Goal: Information Seeking & Learning: Find specific fact

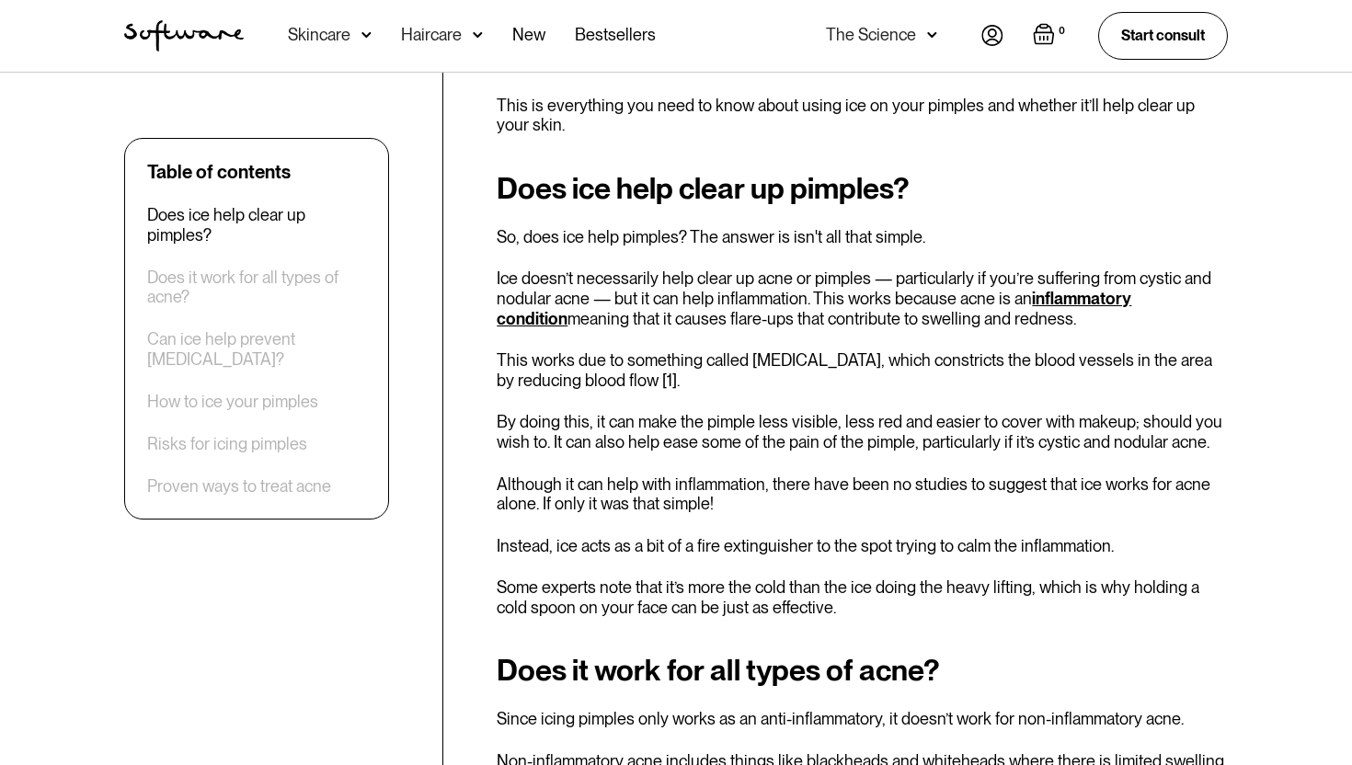
scroll to position [744, 0]
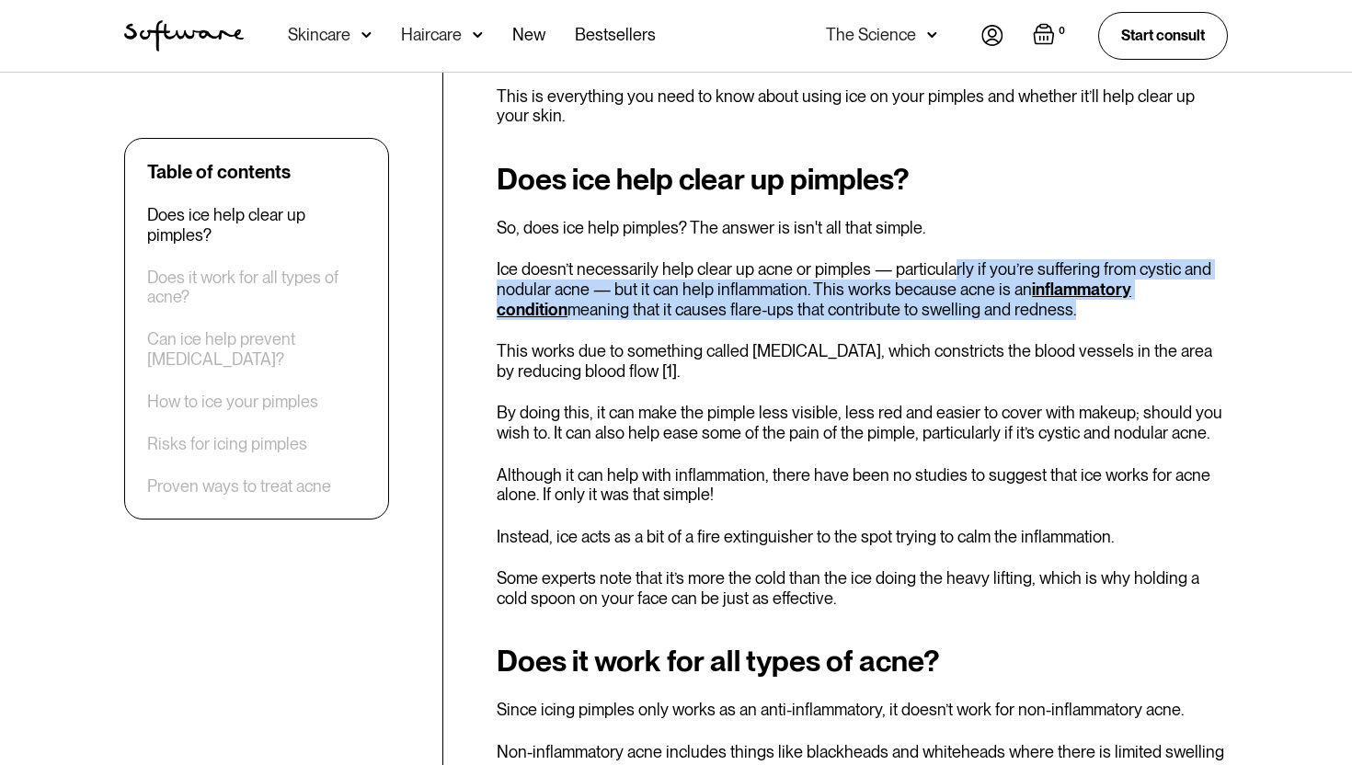
drag, startPoint x: 950, startPoint y: 267, endPoint x: 995, endPoint y: 312, distance: 63.7
click at [996, 312] on p "Ice doesn’t necessarily help clear up acne or pimples — particularly if you’re …" at bounding box center [862, 289] width 731 height 60
click at [995, 312] on p "Ice doesn’t necessarily help clear up acne or pimples — particularly if you’re …" at bounding box center [862, 289] width 731 height 60
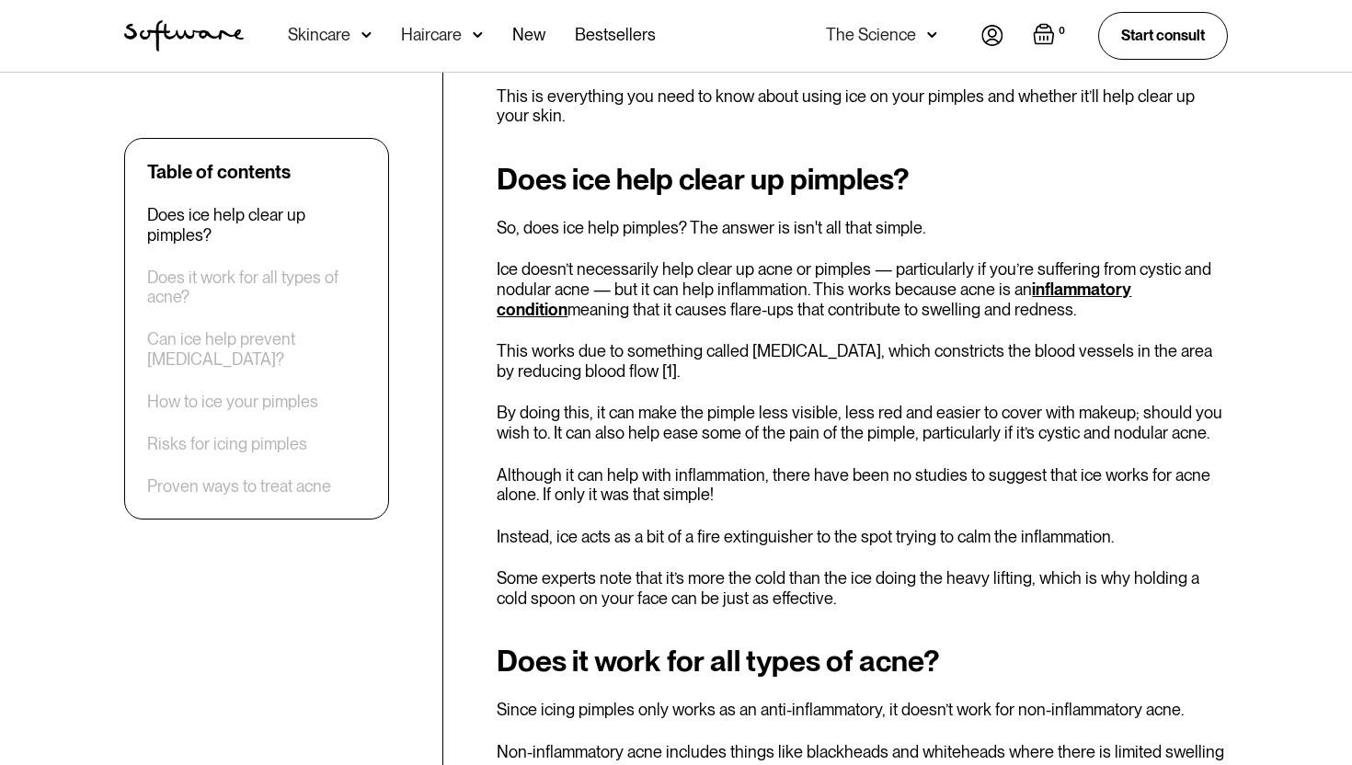
drag, startPoint x: 1025, startPoint y: 317, endPoint x: 900, endPoint y: 260, distance: 136.6
click at [900, 260] on p "Ice doesn’t necessarily help clear up acne or pimples — particularly if you’re …" at bounding box center [862, 289] width 731 height 60
click at [958, 288] on p "Ice doesn’t necessarily help clear up acne or pimples — particularly if you’re …" at bounding box center [862, 289] width 731 height 60
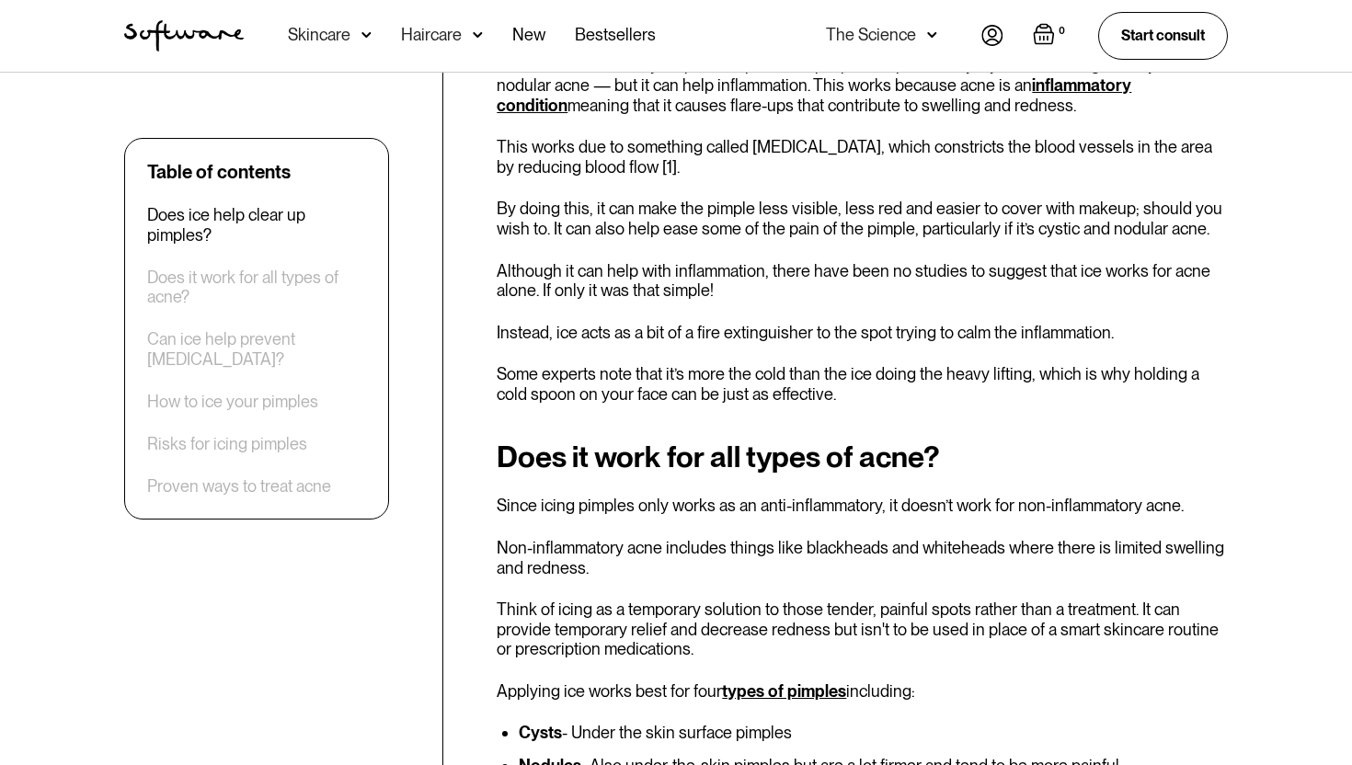
scroll to position [951, 0]
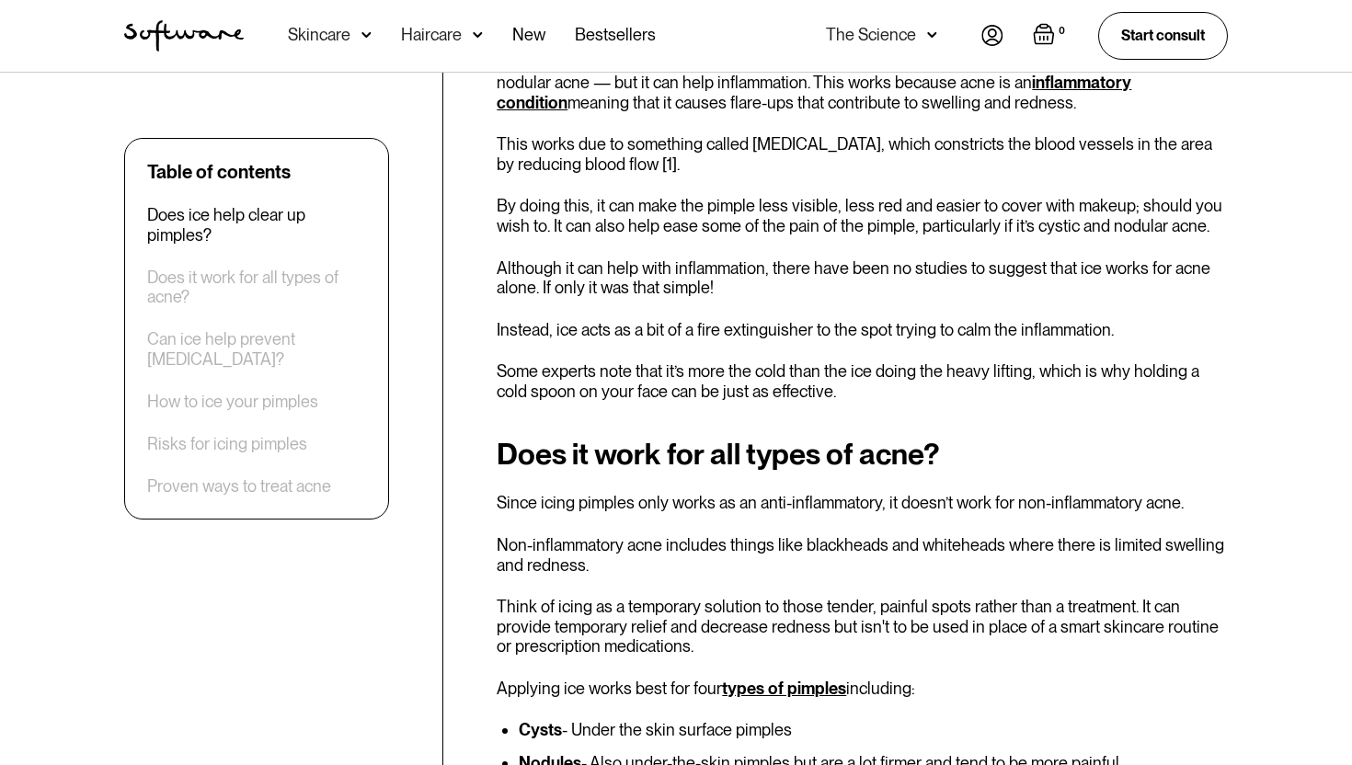
drag, startPoint x: 746, startPoint y: 201, endPoint x: 872, endPoint y: 267, distance: 141.9
click at [872, 267] on div "Does ice help clear up pimples? So, does ice help pimples? The answer is isn't …" at bounding box center [862, 179] width 731 height 446
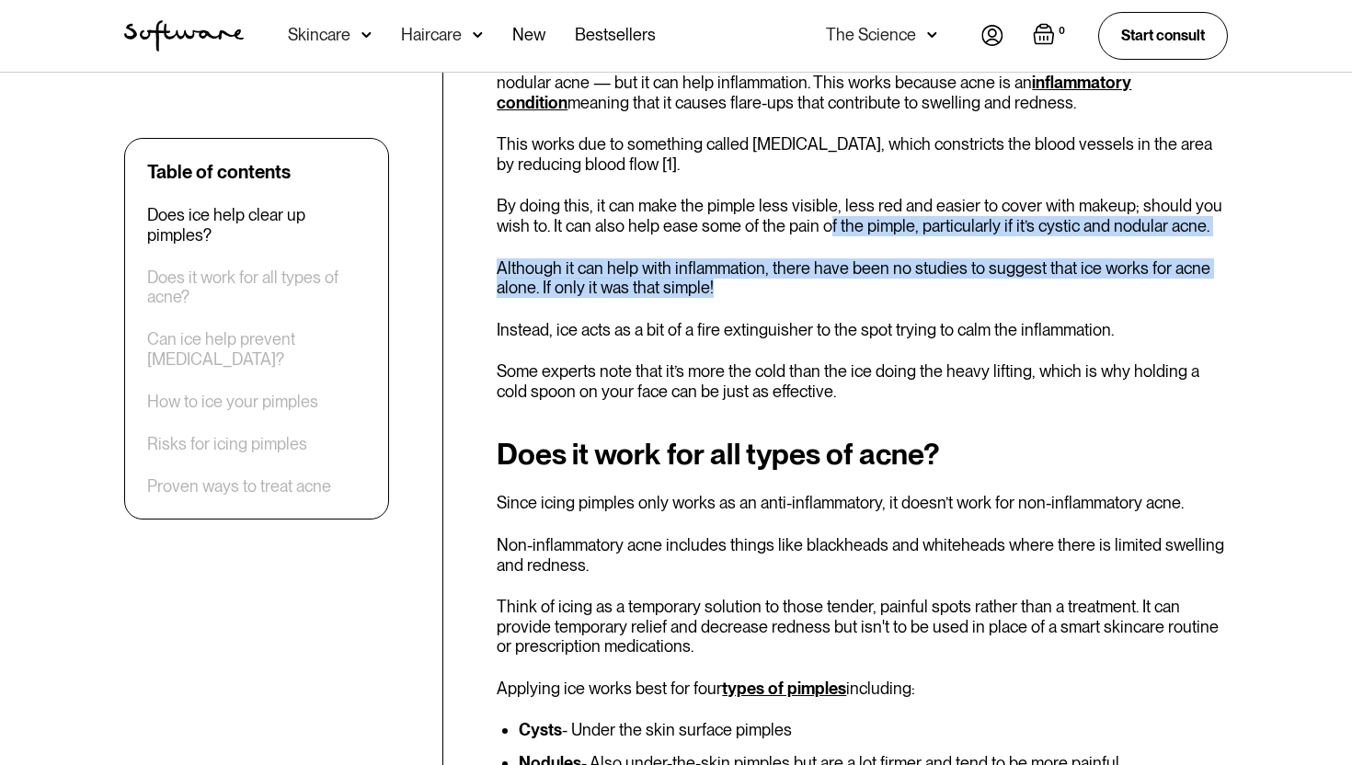
drag, startPoint x: 829, startPoint y: 223, endPoint x: 888, endPoint y: 281, distance: 82.6
click at [888, 281] on div "Does ice help clear up pimples? So, does ice help pimples? The answer is isn't …" at bounding box center [862, 179] width 731 height 446
click at [888, 281] on p "Although it can help with inflammation, there have been no studies to suggest t…" at bounding box center [862, 278] width 731 height 40
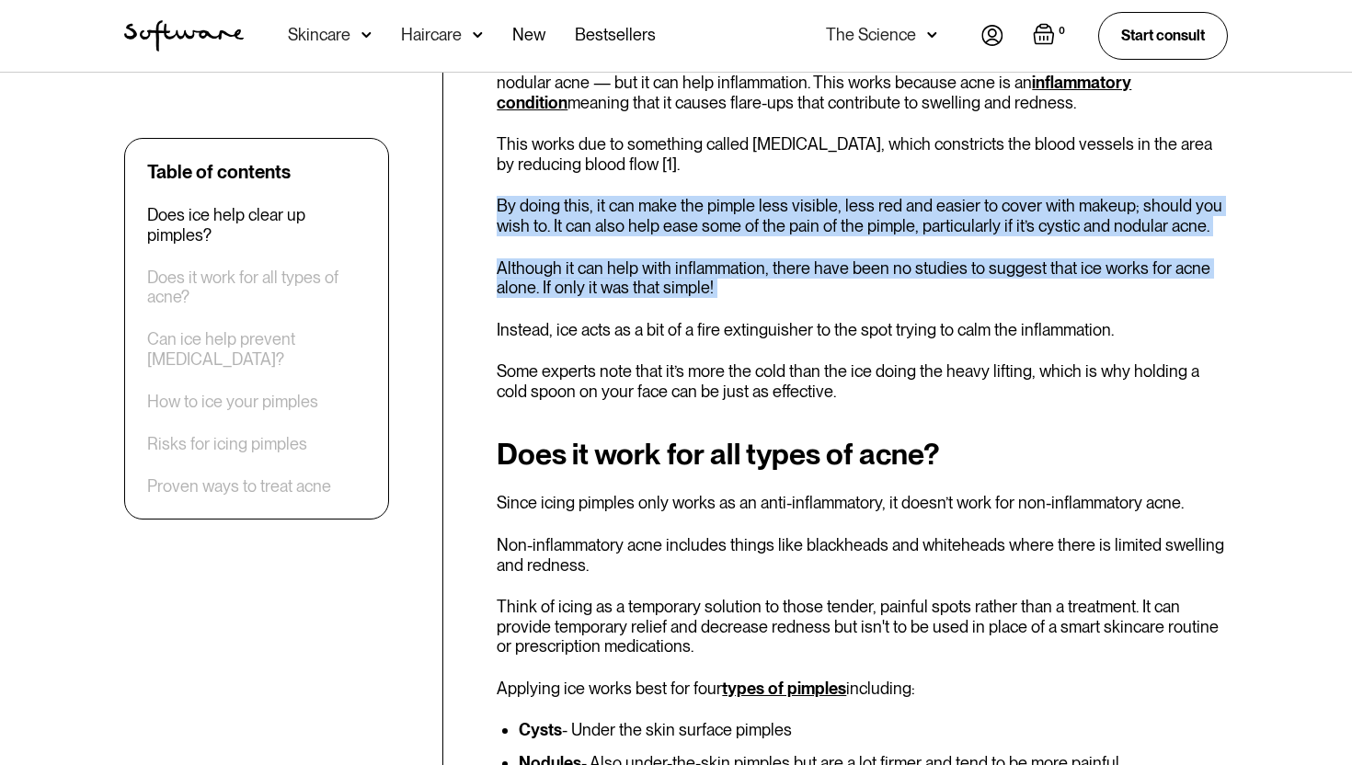
drag, startPoint x: 888, startPoint y: 281, endPoint x: 779, endPoint y: 187, distance: 144.1
click at [779, 187] on div "Does ice help clear up pimples? So, does ice help pimples? The answer is isn't …" at bounding box center [862, 179] width 731 height 446
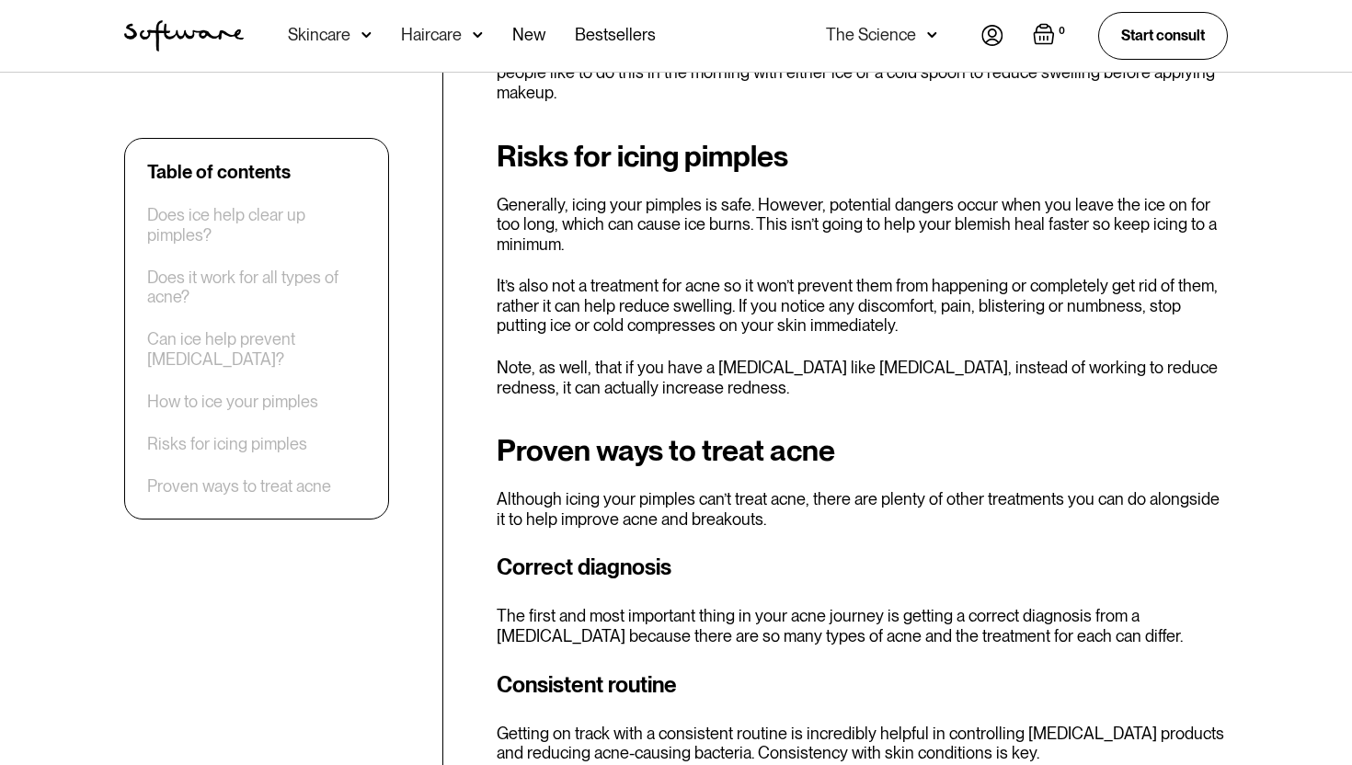
scroll to position [2836, 0]
